Goal: Task Accomplishment & Management: Use online tool/utility

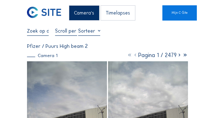
click at [118, 14] on div "Timelapses" at bounding box center [118, 12] width 35 height 15
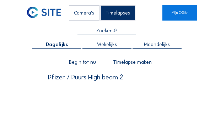
click at [125, 62] on span "Timelapse maken" at bounding box center [132, 62] width 39 height 5
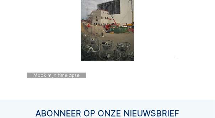
scroll to position [398, 0]
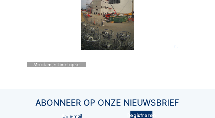
click at [50, 68] on div "Maak mijn timelapse" at bounding box center [56, 65] width 59 height 6
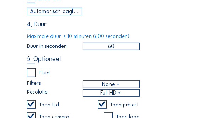
scroll to position [100, 0]
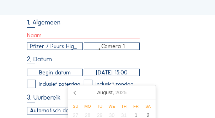
click at [106, 76] on input "[DATE] 15:00" at bounding box center [112, 72] width 56 height 7
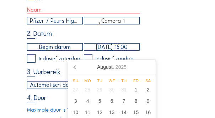
scroll to position [157, 0]
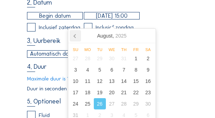
click at [77, 39] on icon at bounding box center [75, 35] width 11 height 11
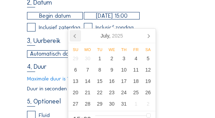
click at [77, 39] on icon at bounding box center [75, 35] width 11 height 11
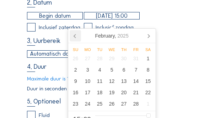
click at [77, 39] on icon at bounding box center [75, 35] width 11 height 11
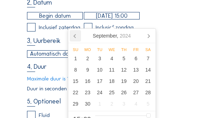
click at [77, 39] on icon at bounding box center [75, 35] width 11 height 11
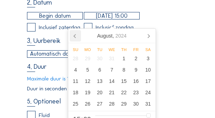
click at [77, 39] on icon at bounding box center [75, 35] width 11 height 11
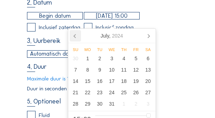
click at [77, 39] on icon at bounding box center [75, 35] width 11 height 11
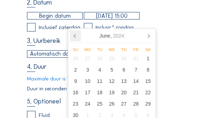
click at [77, 39] on icon at bounding box center [75, 35] width 11 height 11
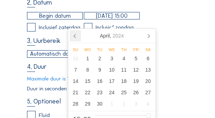
click at [77, 39] on icon at bounding box center [75, 35] width 11 height 11
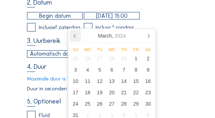
click at [77, 39] on icon at bounding box center [75, 35] width 11 height 11
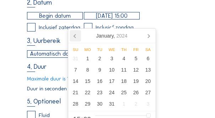
click at [77, 39] on icon at bounding box center [75, 35] width 11 height 11
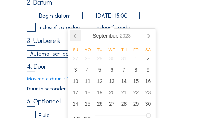
click at [77, 39] on icon at bounding box center [75, 35] width 11 height 11
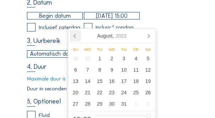
click at [77, 39] on icon at bounding box center [75, 35] width 11 height 11
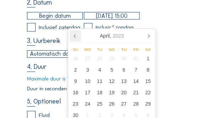
click at [77, 39] on icon at bounding box center [75, 35] width 11 height 11
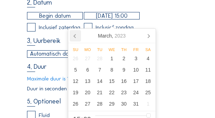
click at [77, 39] on icon at bounding box center [75, 35] width 11 height 11
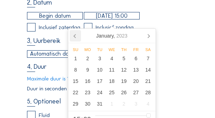
click at [77, 39] on icon at bounding box center [75, 35] width 11 height 11
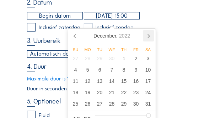
click at [152, 36] on icon at bounding box center [148, 35] width 11 height 11
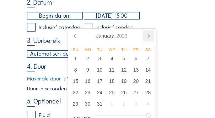
click at [152, 36] on icon at bounding box center [148, 35] width 11 height 11
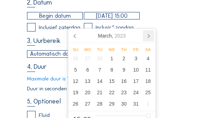
click at [152, 36] on icon at bounding box center [148, 35] width 11 height 11
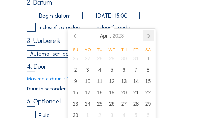
click at [152, 36] on icon at bounding box center [148, 35] width 11 height 11
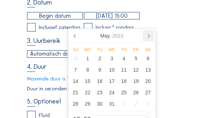
click at [152, 36] on icon at bounding box center [148, 35] width 11 height 11
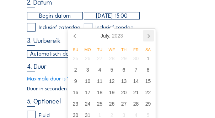
click at [152, 36] on icon at bounding box center [148, 35] width 11 height 11
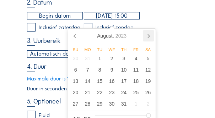
click at [152, 36] on icon at bounding box center [148, 35] width 11 height 11
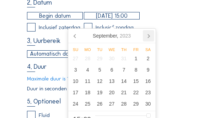
click at [152, 36] on icon at bounding box center [148, 35] width 11 height 11
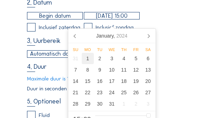
click at [88, 59] on div "1" at bounding box center [88, 58] width 12 height 11
click at [147, 37] on icon at bounding box center [148, 35] width 11 height 11
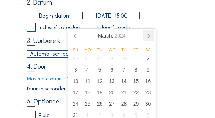
click at [148, 37] on icon at bounding box center [148, 35] width 11 height 11
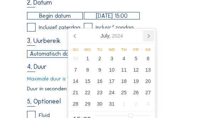
click at [148, 37] on icon at bounding box center [148, 35] width 11 height 11
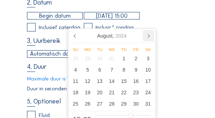
click at [148, 37] on icon at bounding box center [148, 35] width 11 height 11
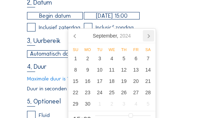
click at [148, 37] on icon at bounding box center [148, 35] width 11 height 11
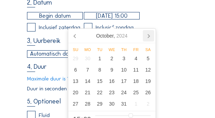
click at [148, 37] on icon at bounding box center [148, 35] width 11 height 11
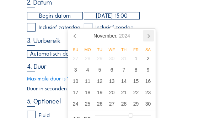
click at [148, 37] on icon at bounding box center [148, 35] width 11 height 11
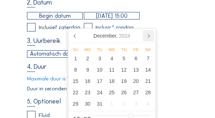
click at [148, 37] on icon at bounding box center [148, 35] width 11 height 11
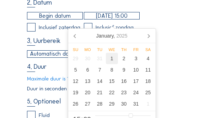
click at [110, 63] on div "1" at bounding box center [112, 58] width 12 height 11
type input "[DATE] 15:00"
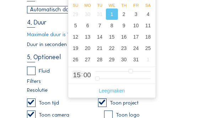
scroll to position [213, 0]
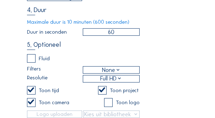
click at [177, 76] on div "5. Optioneel Fluid Filters None Resolutie Full HD Toon tijd Toon project Toon c…" at bounding box center [108, 88] width 162 height 93
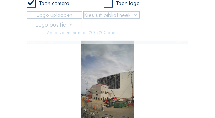
scroll to position [370, 0]
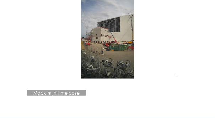
click at [53, 96] on div "Maak mijn timelapse" at bounding box center [56, 94] width 59 height 6
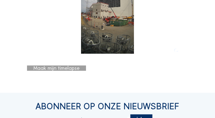
scroll to position [427, 0]
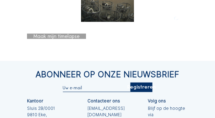
click at [59, 39] on div "Maak mijn timelapse" at bounding box center [56, 37] width 59 height 6
drag, startPoint x: 59, startPoint y: 51, endPoint x: 44, endPoint y: 51, distance: 14.6
click at [44, 39] on div "Maak mijn timelapse" at bounding box center [56, 37] width 59 height 6
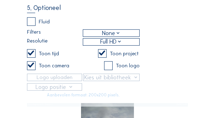
scroll to position [228, 0]
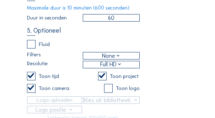
click at [104, 81] on label at bounding box center [102, 76] width 9 height 9
click at [103, 79] on input "checkbox" at bounding box center [100, 76] width 5 height 5
checkbox input "false"
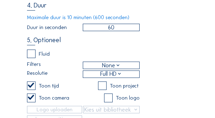
scroll to position [213, 0]
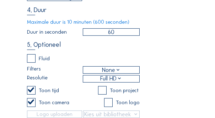
click at [33, 63] on label at bounding box center [31, 58] width 9 height 9
click at [32, 61] on input "checkbox" at bounding box center [29, 59] width 5 height 5
checkbox input "true"
checkbox input "false"
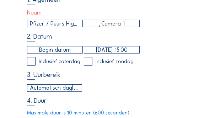
scroll to position [100, 0]
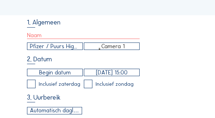
click at [47, 37] on input "text" at bounding box center [83, 35] width 113 height 7
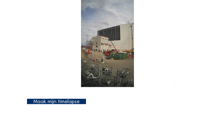
scroll to position [384, 0]
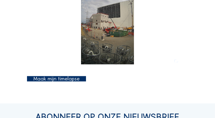
type input "Timelapse 26/08"
click at [56, 82] on div "Maak mijn timelapse" at bounding box center [56, 79] width 59 height 6
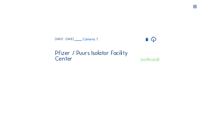
scroll to position [322, 0]
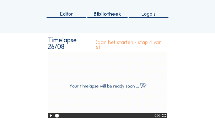
scroll to position [108, 0]
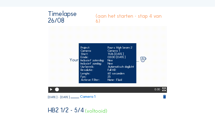
click at [50, 87] on icon at bounding box center [51, 89] width 5 height 5
click at [116, 30] on video "Your browser does not support the video tag." at bounding box center [107, 59] width 119 height 67
click at [165, 87] on icon at bounding box center [164, 89] width 5 height 5
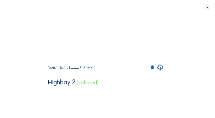
scroll to position [0, 0]
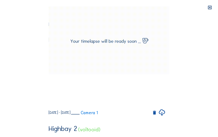
click at [83, 74] on video "Your browser does not support the video tag." at bounding box center [109, 40] width 121 height 68
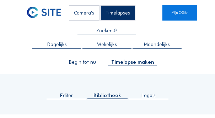
click at [122, 19] on div "Timelapses" at bounding box center [118, 12] width 35 height 15
click at [117, 9] on div "Timelapses" at bounding box center [118, 12] width 35 height 15
click at [84, 11] on div "Camera's" at bounding box center [84, 12] width 31 height 15
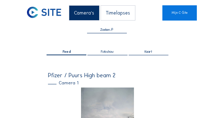
click at [112, 15] on div "Timelapses" at bounding box center [118, 12] width 35 height 15
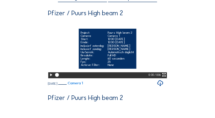
scroll to position [85, 0]
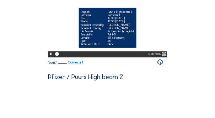
click at [52, 57] on icon at bounding box center [51, 54] width 5 height 5
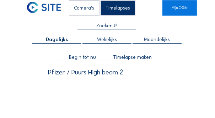
scroll to position [0, 0]
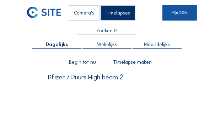
click at [186, 14] on link "Mijn C-Site" at bounding box center [180, 12] width 35 height 15
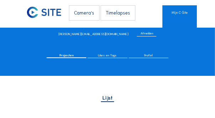
click at [117, 11] on div "Timelapses" at bounding box center [118, 12] width 35 height 15
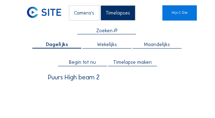
click at [88, 12] on div "Camera's" at bounding box center [84, 12] width 31 height 15
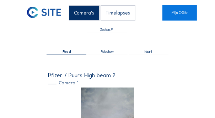
click at [114, 15] on div "Timelapses" at bounding box center [118, 12] width 35 height 15
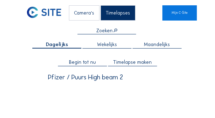
click at [81, 63] on span "Begin tot nu" at bounding box center [82, 62] width 27 height 5
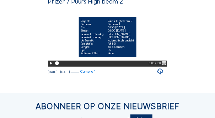
scroll to position [100, 0]
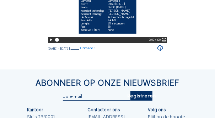
click at [50, 43] on icon at bounding box center [51, 39] width 5 height 5
drag, startPoint x: 57, startPoint y: 86, endPoint x: 111, endPoint y: 86, distance: 53.7
click at [111, 43] on div at bounding box center [102, 40] width 96 height 6
click at [110, 43] on div at bounding box center [102, 40] width 96 height 6
click at [78, 43] on div at bounding box center [102, 40] width 96 height 6
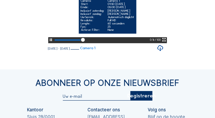
drag, startPoint x: 57, startPoint y: 88, endPoint x: 109, endPoint y: 86, distance: 52.0
click at [109, 43] on div at bounding box center [102, 40] width 96 height 6
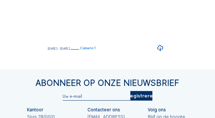
click at [161, 53] on icon at bounding box center [160, 48] width 7 height 9
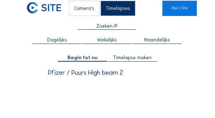
scroll to position [0, 0]
